Goal: Transaction & Acquisition: Purchase product/service

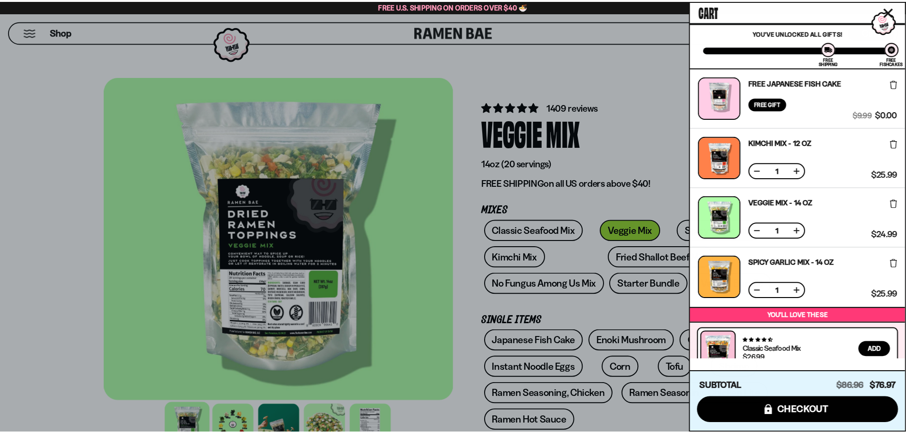
scroll to position [95, 0]
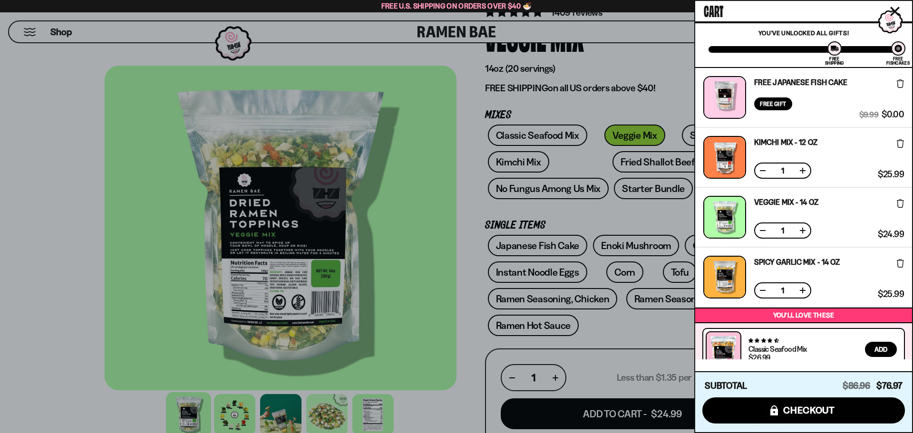
click at [58, 120] on div at bounding box center [456, 216] width 913 height 433
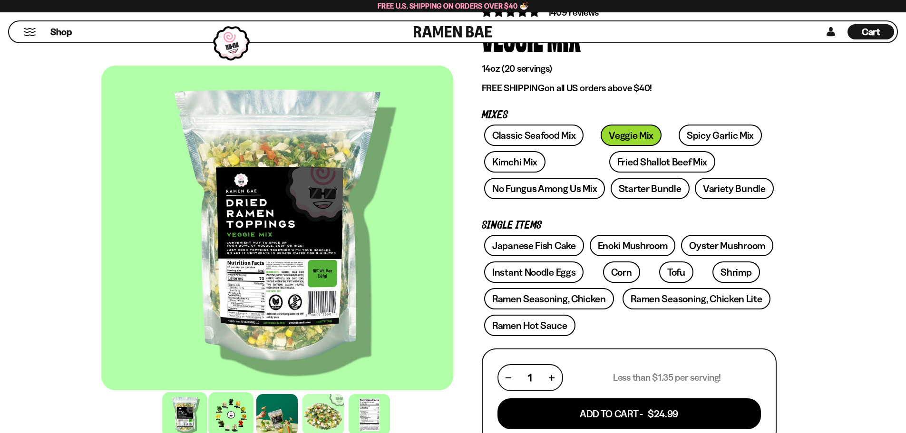
click at [230, 418] on div at bounding box center [230, 414] width 45 height 45
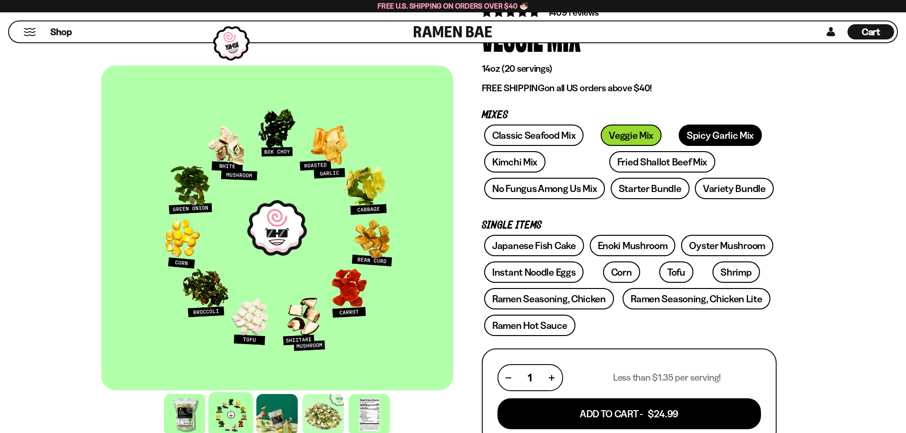
click at [684, 133] on link "Spicy Garlic Mix" at bounding box center [720, 135] width 83 height 21
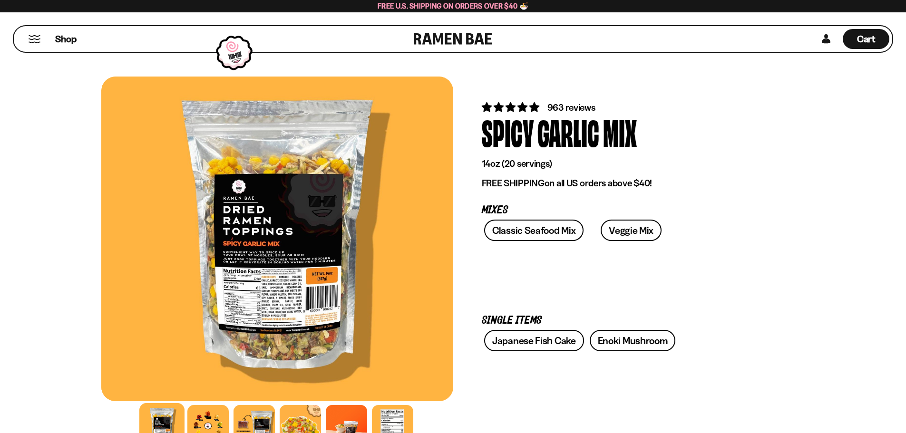
scroll to position [48, 0]
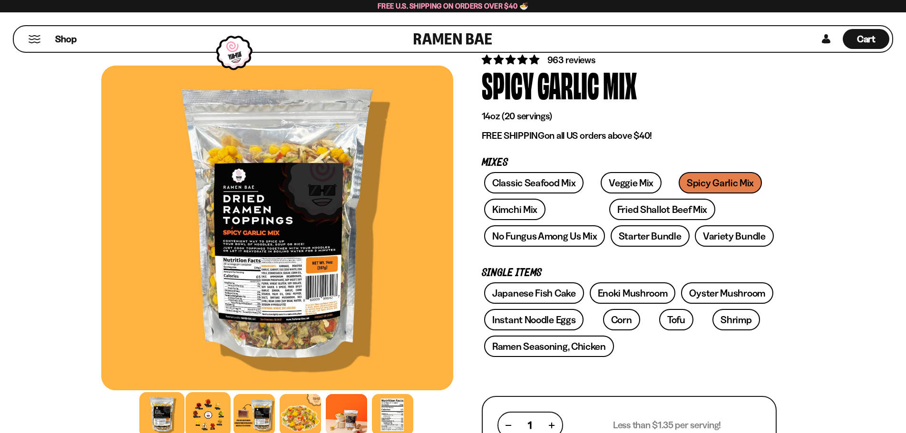
click at [212, 418] on div at bounding box center [208, 414] width 45 height 45
